Goal: Task Accomplishment & Management: Use online tool/utility

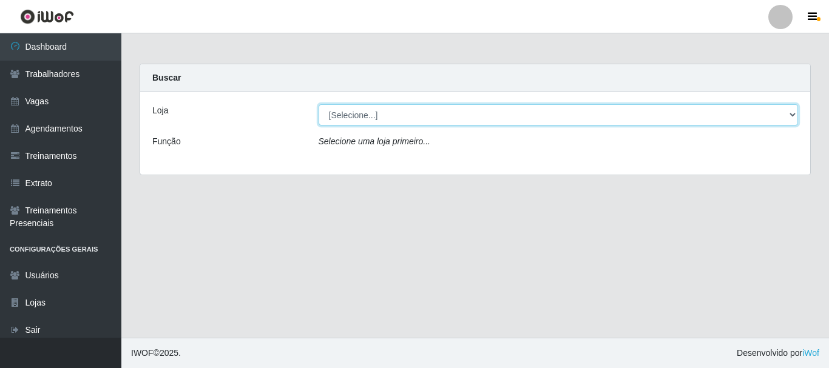
click at [792, 115] on select "[Selecione...] SuperFácil Atacado - [PERSON_NAME]" at bounding box center [559, 114] width 480 height 21
select select "399"
click at [319, 104] on select "[Selecione...] SuperFácil Atacado - [PERSON_NAME]" at bounding box center [559, 114] width 480 height 21
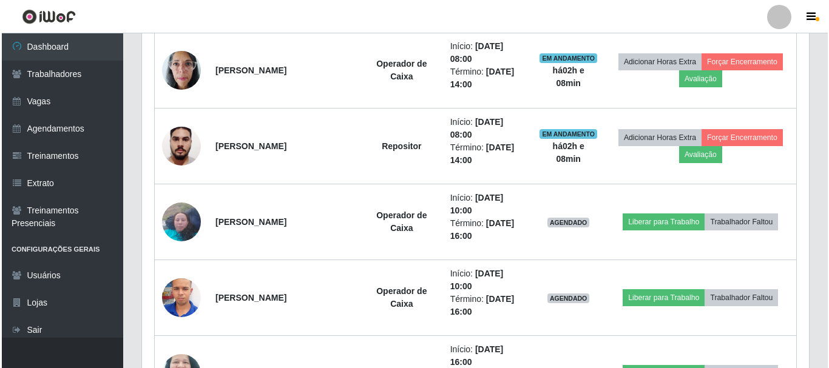
scroll to position [728, 0]
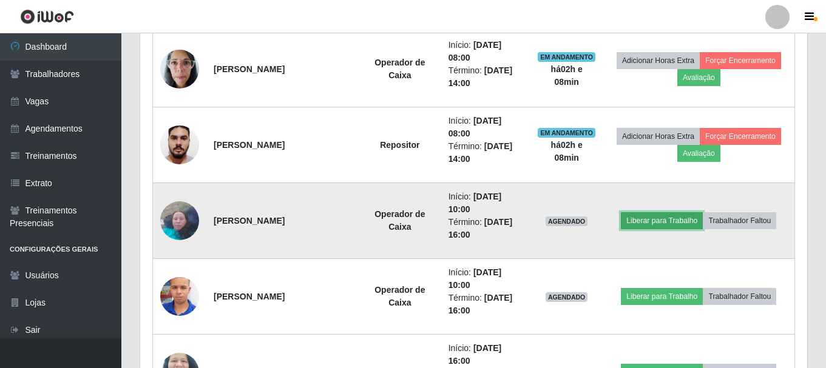
click at [659, 215] on button "Liberar para Trabalho" at bounding box center [662, 220] width 82 height 17
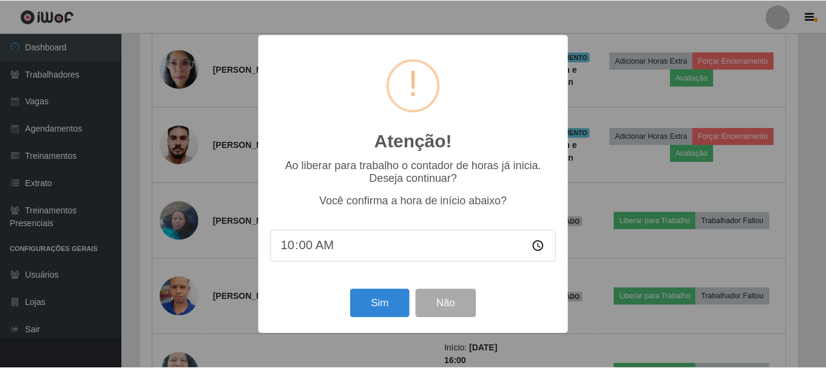
scroll to position [252, 661]
click at [390, 297] on button "Sim" at bounding box center [380, 304] width 59 height 29
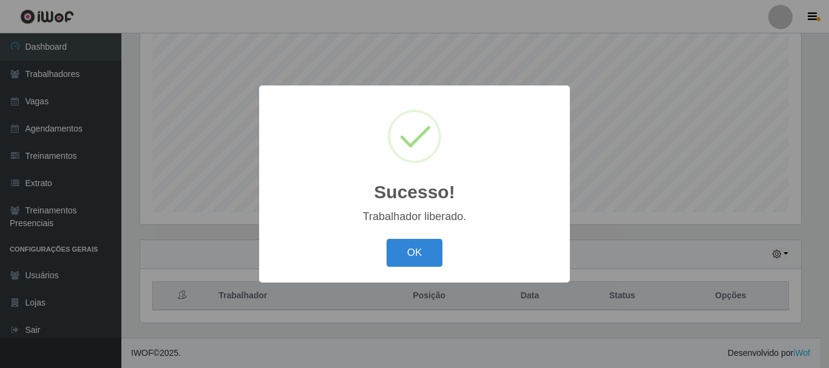
drag, startPoint x: 420, startPoint y: 253, endPoint x: 427, endPoint y: 249, distance: 8.4
click at [421, 253] on button "OK" at bounding box center [415, 253] width 56 height 29
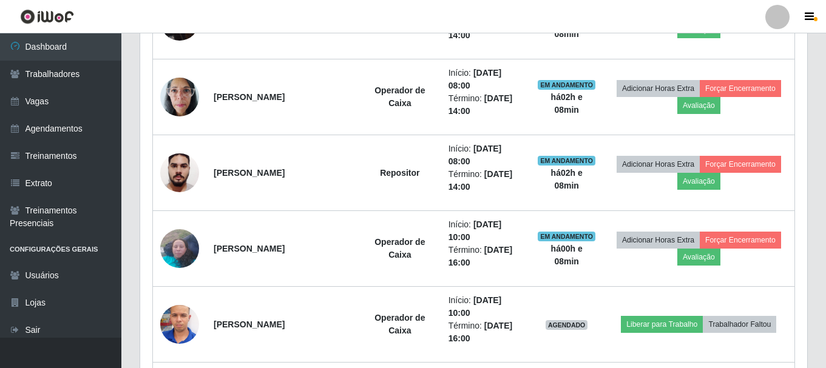
scroll to position [768, 0]
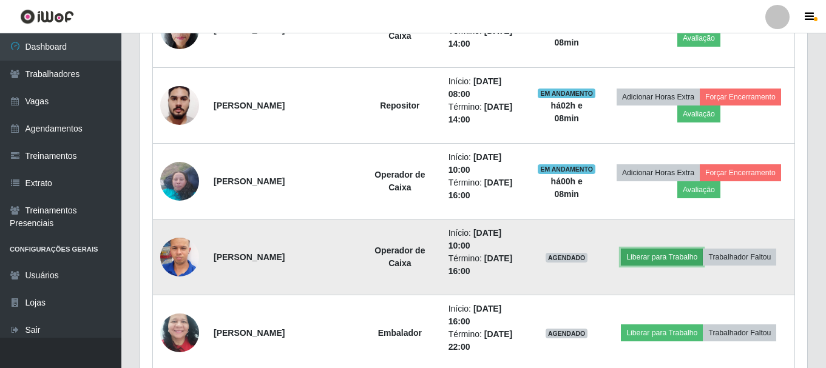
click at [660, 258] on button "Liberar para Trabalho" at bounding box center [662, 257] width 82 height 17
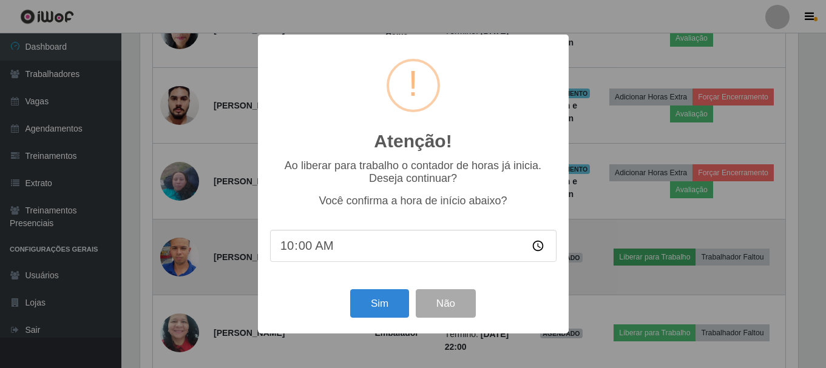
scroll to position [252, 661]
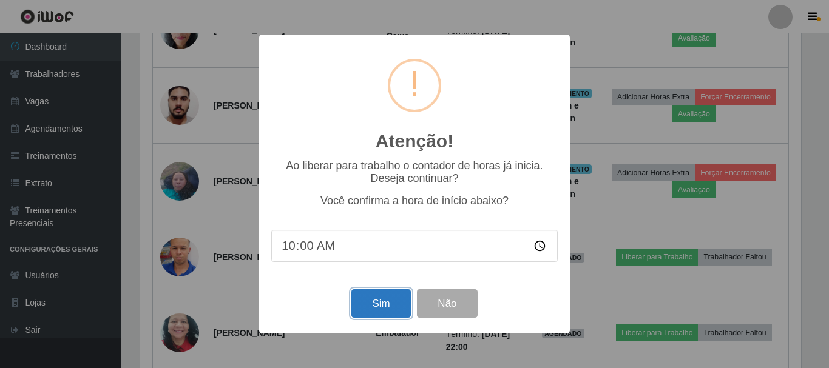
click at [393, 297] on button "Sim" at bounding box center [380, 304] width 59 height 29
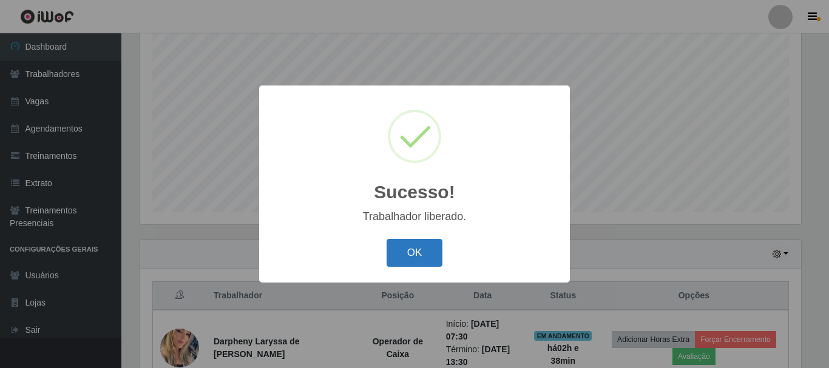
click at [433, 256] on button "OK" at bounding box center [415, 253] width 56 height 29
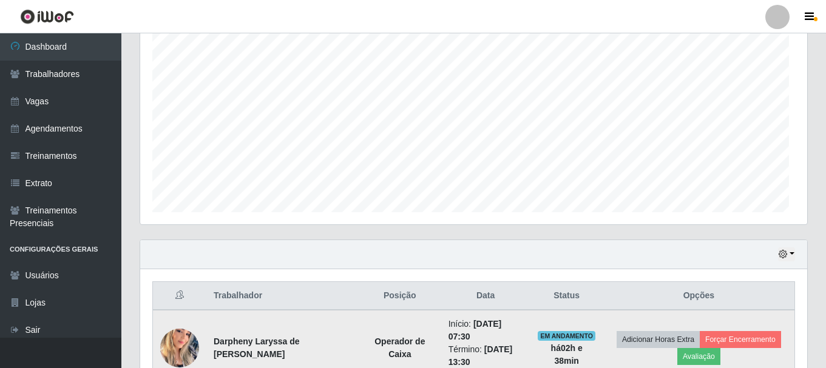
scroll to position [252, 667]
